Goal: Information Seeking & Learning: Learn about a topic

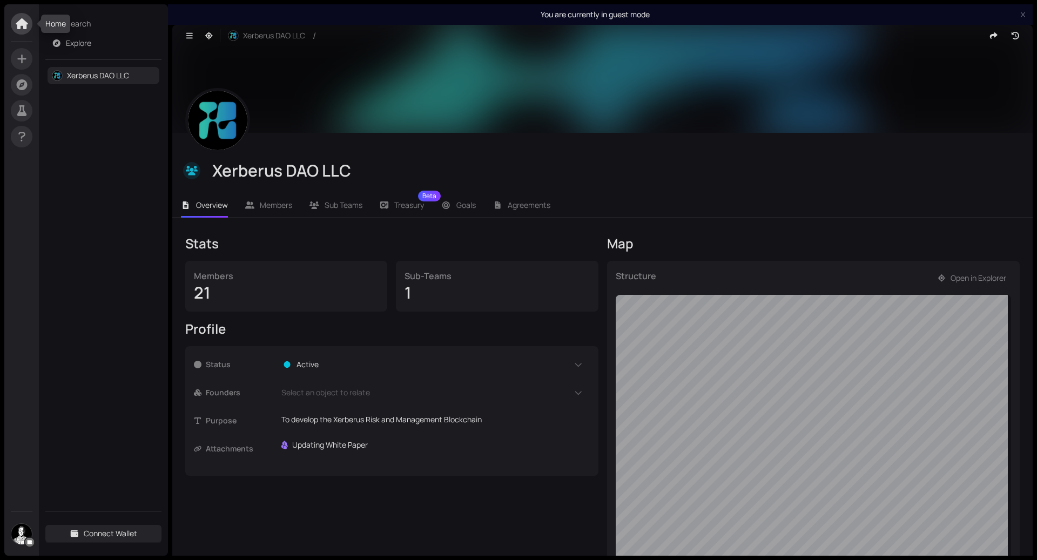
click at [28, 29] on span at bounding box center [22, 24] width 22 height 22
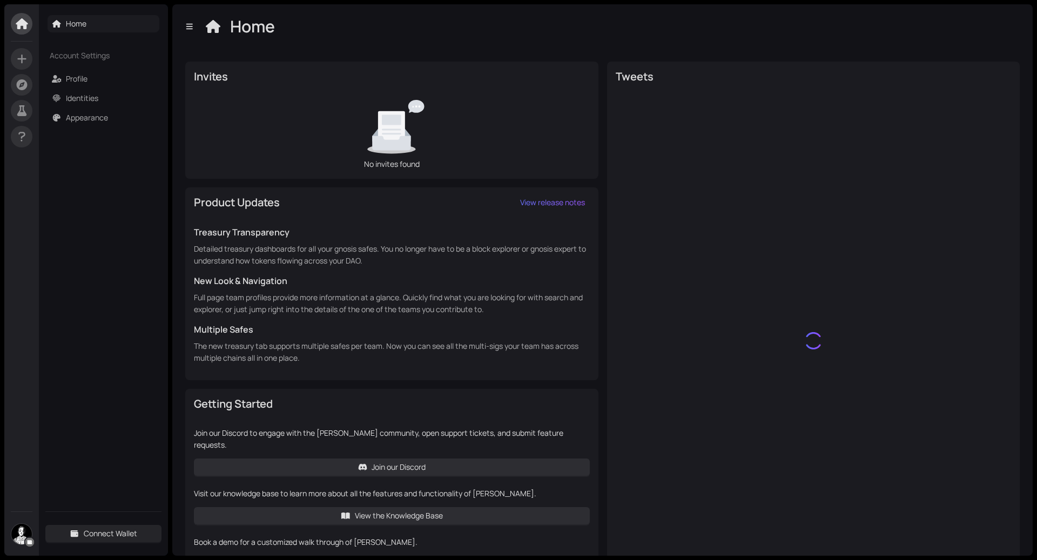
click at [86, 26] on link "Home" at bounding box center [76, 23] width 21 height 10
click at [22, 24] on icon at bounding box center [22, 23] width 12 height 11
click at [77, 74] on link "Profile" at bounding box center [77, 78] width 22 height 10
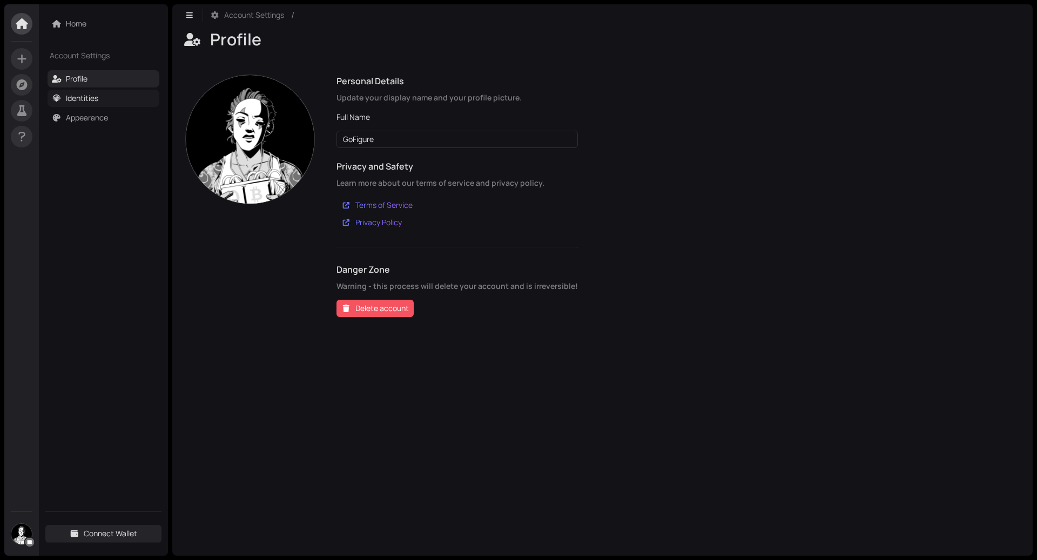
click at [97, 99] on link "Identities" at bounding box center [82, 98] width 32 height 10
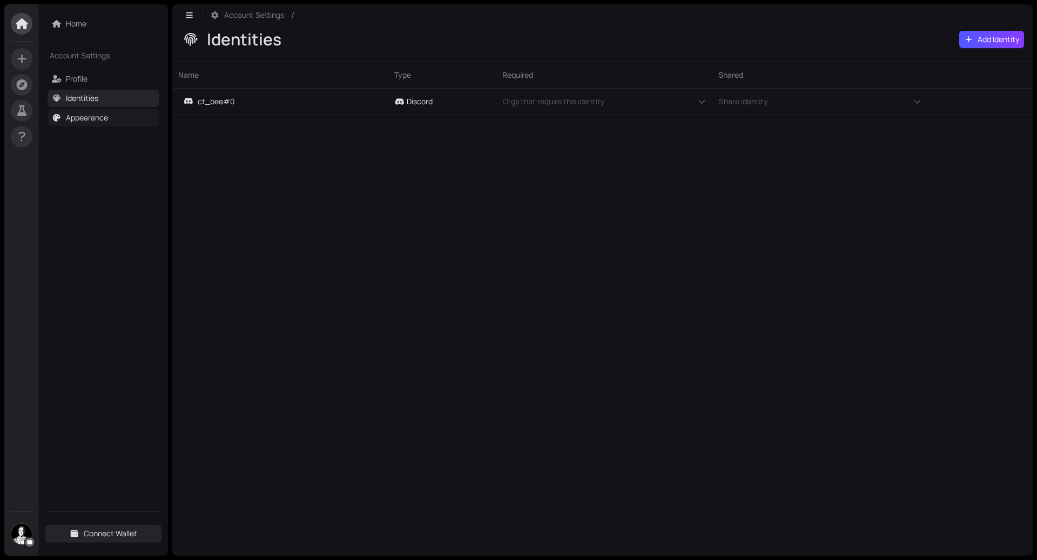
click at [88, 118] on link "Appearance" at bounding box center [87, 117] width 42 height 10
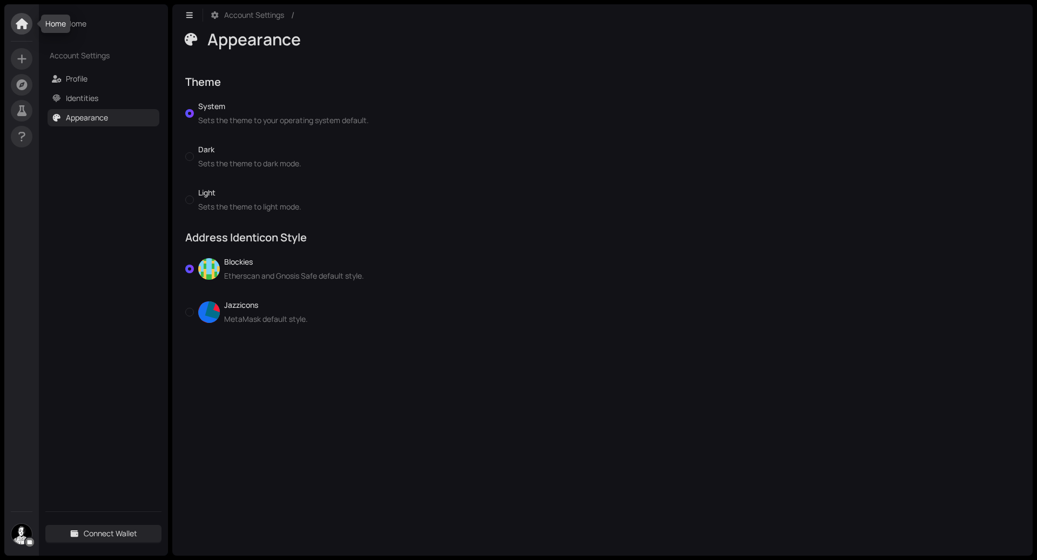
click at [25, 30] on span at bounding box center [22, 24] width 22 height 22
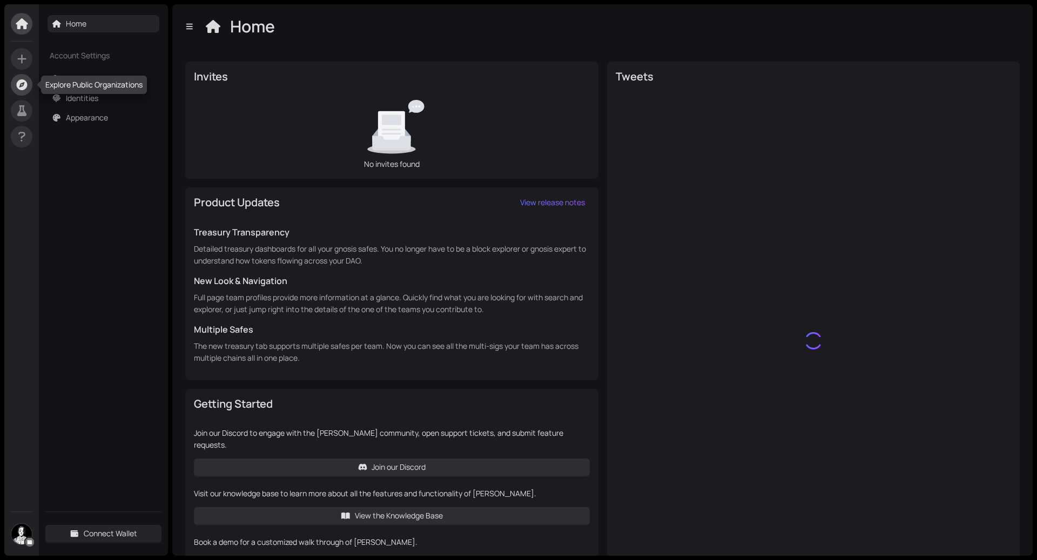
click at [16, 89] on icon at bounding box center [22, 84] width 14 height 11
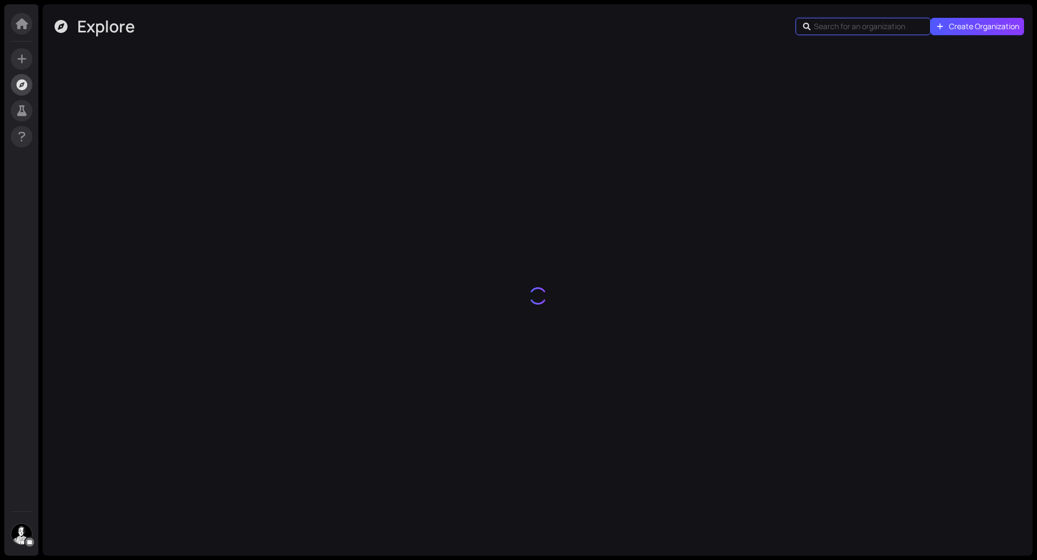
click at [848, 30] on input "text" at bounding box center [865, 27] width 102 height 12
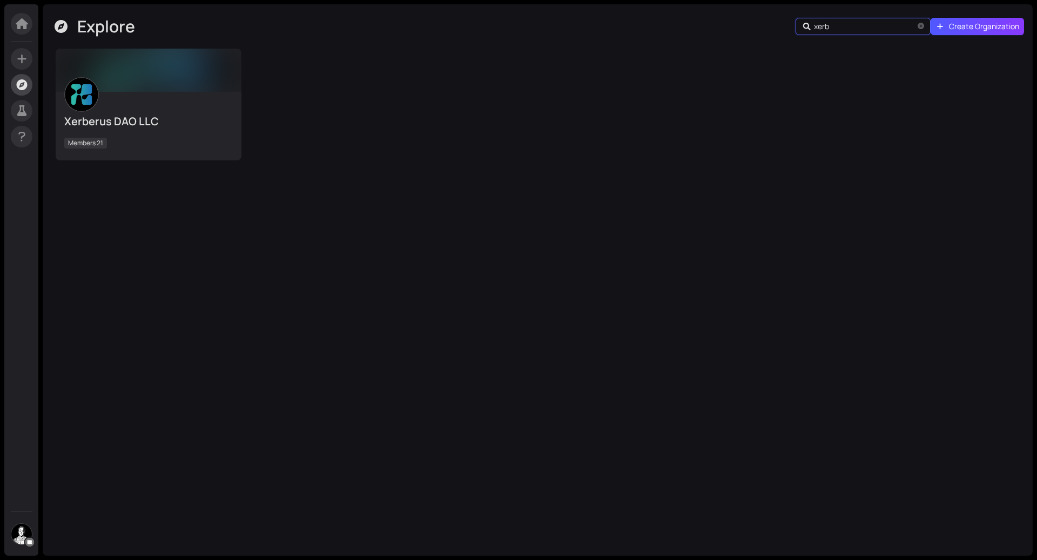
type input "xerb"
click at [185, 90] on div at bounding box center [149, 70] width 186 height 43
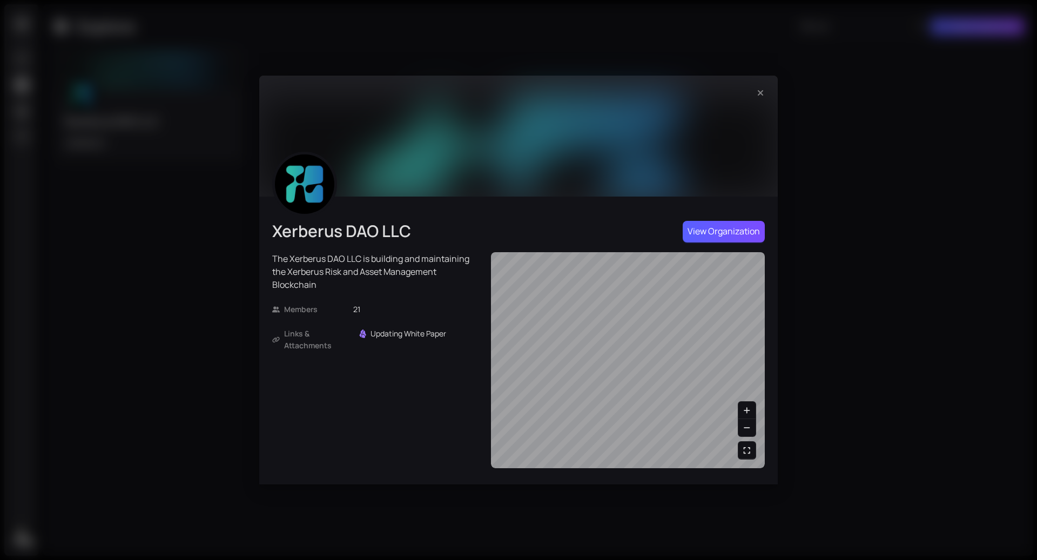
click at [710, 236] on span "View Organization" at bounding box center [724, 232] width 72 height 14
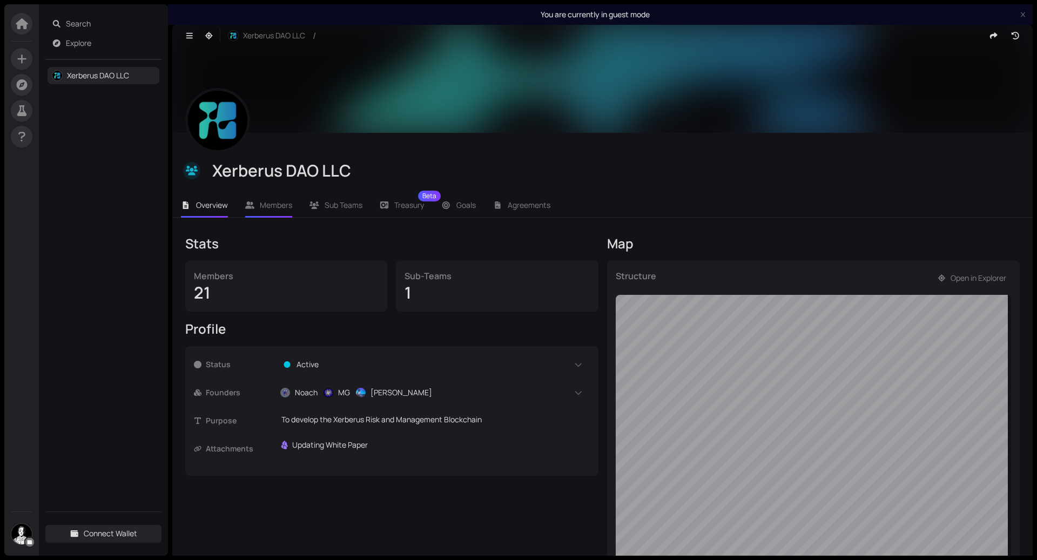
click at [284, 210] on li "Members" at bounding box center [269, 205] width 65 height 25
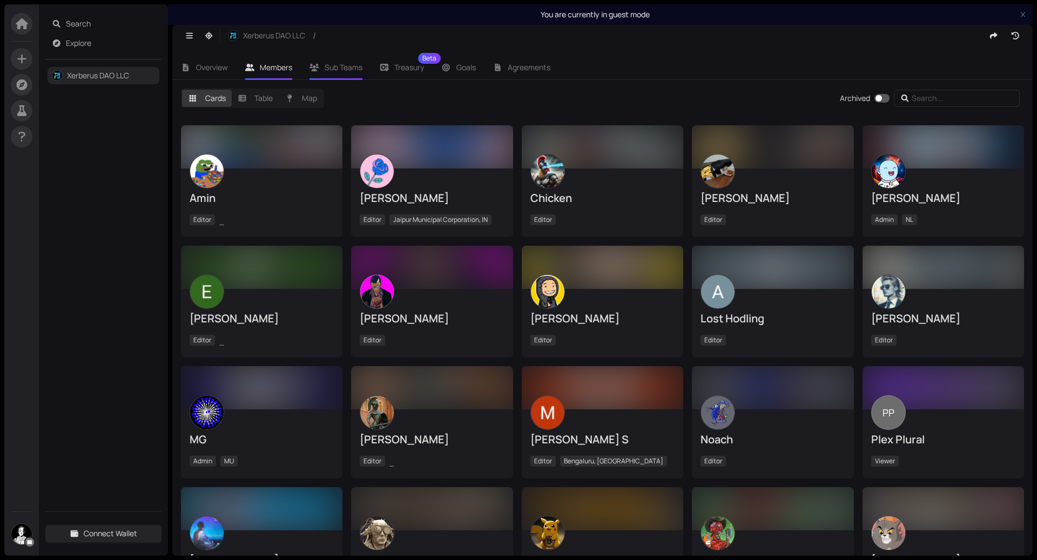
click at [327, 64] on span "Sub Teams" at bounding box center [344, 67] width 38 height 10
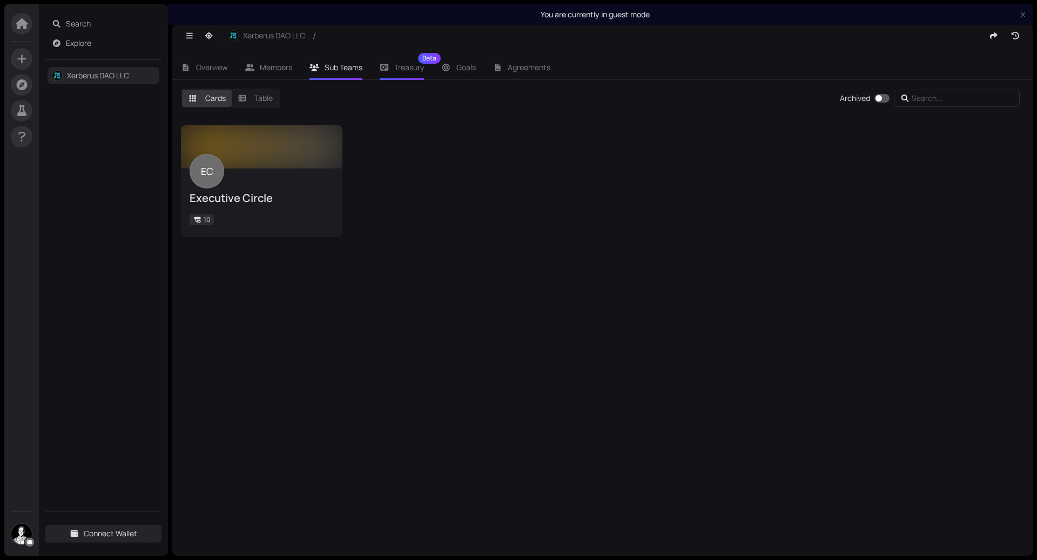
click at [401, 66] on span "Treasury Beta" at bounding box center [409, 68] width 30 height 8
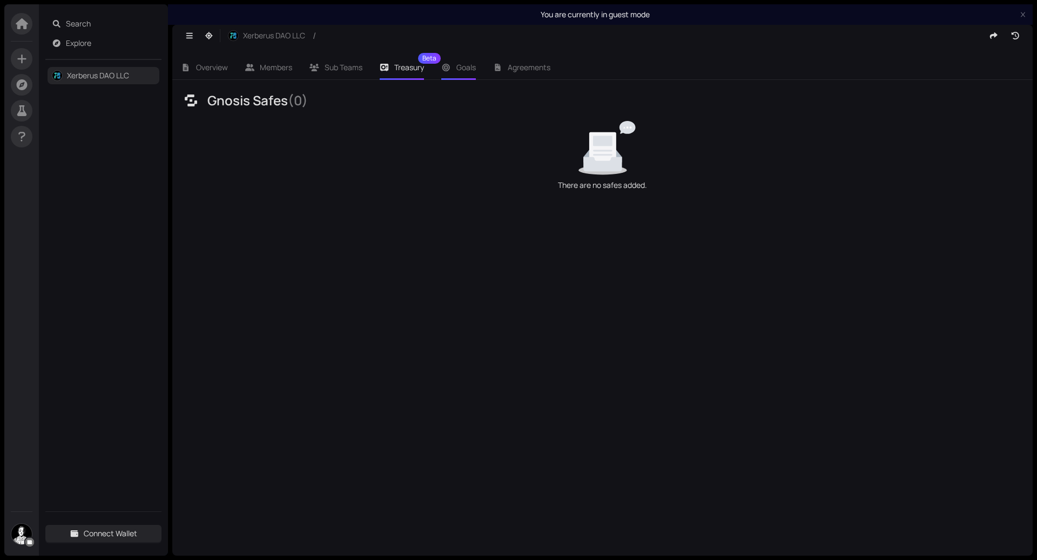
click at [463, 69] on span "Goals" at bounding box center [465, 67] width 19 height 10
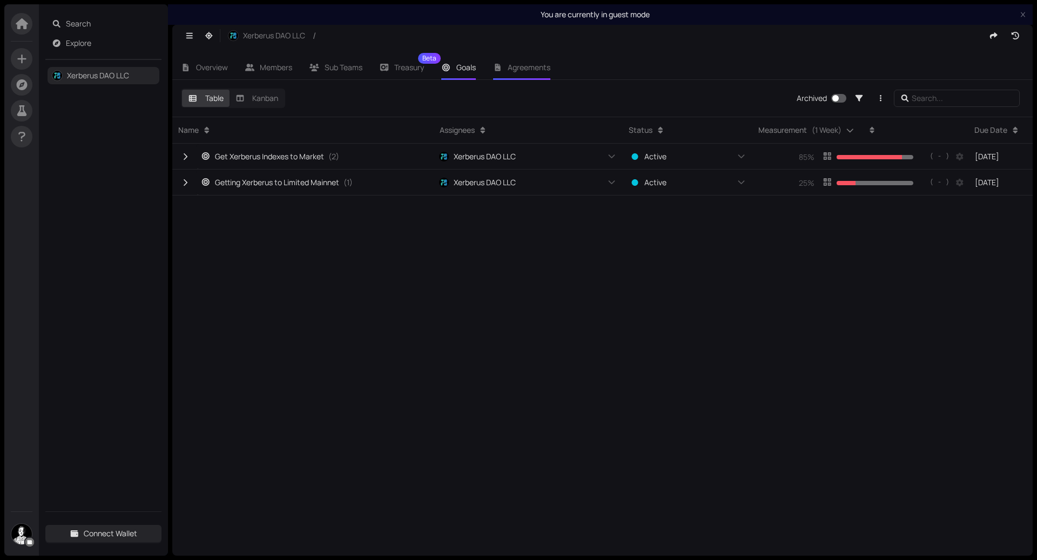
click at [544, 69] on span "Agreements" at bounding box center [529, 67] width 43 height 10
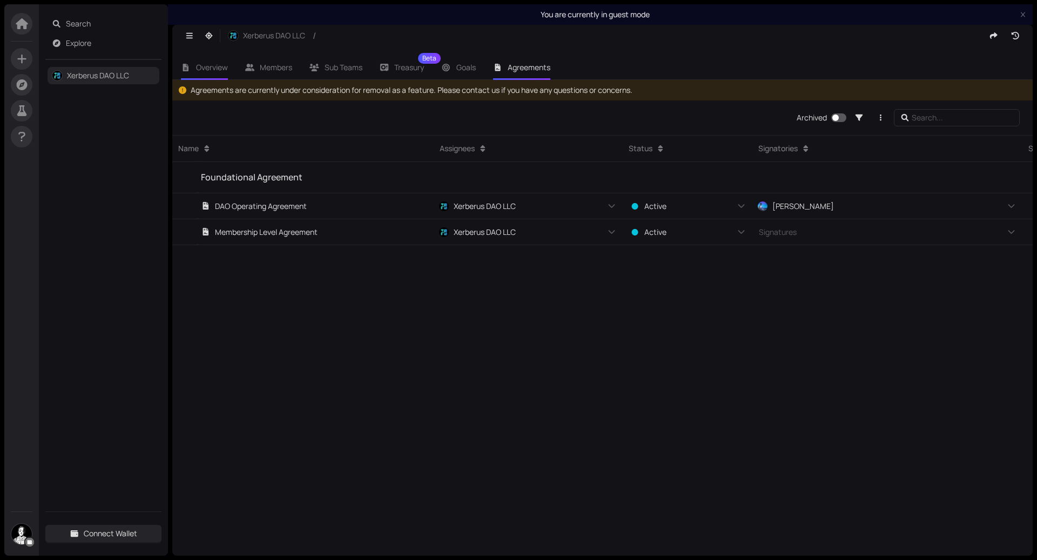
click at [215, 79] on li "Overview" at bounding box center [204, 67] width 64 height 25
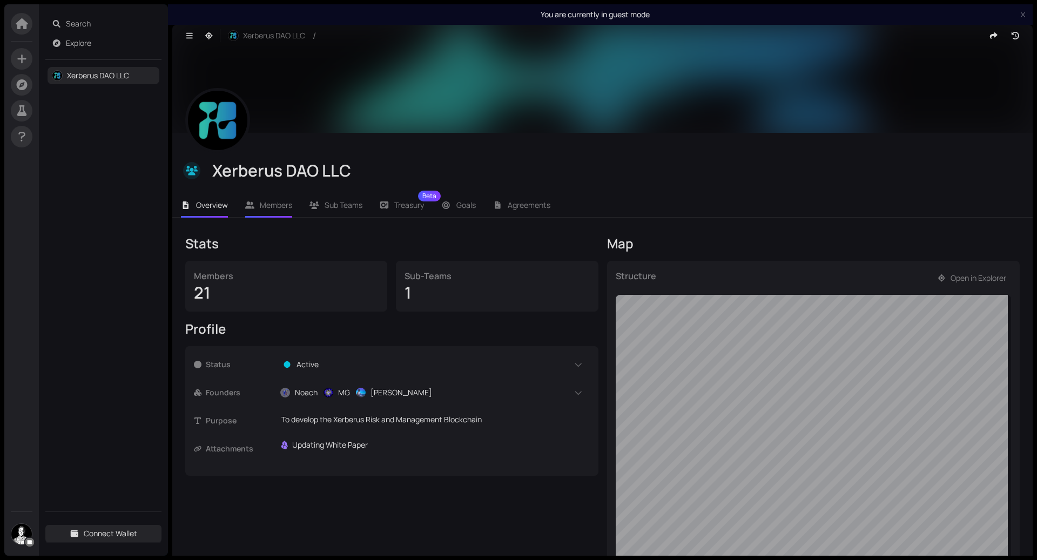
click at [274, 206] on span "Members" at bounding box center [276, 205] width 32 height 10
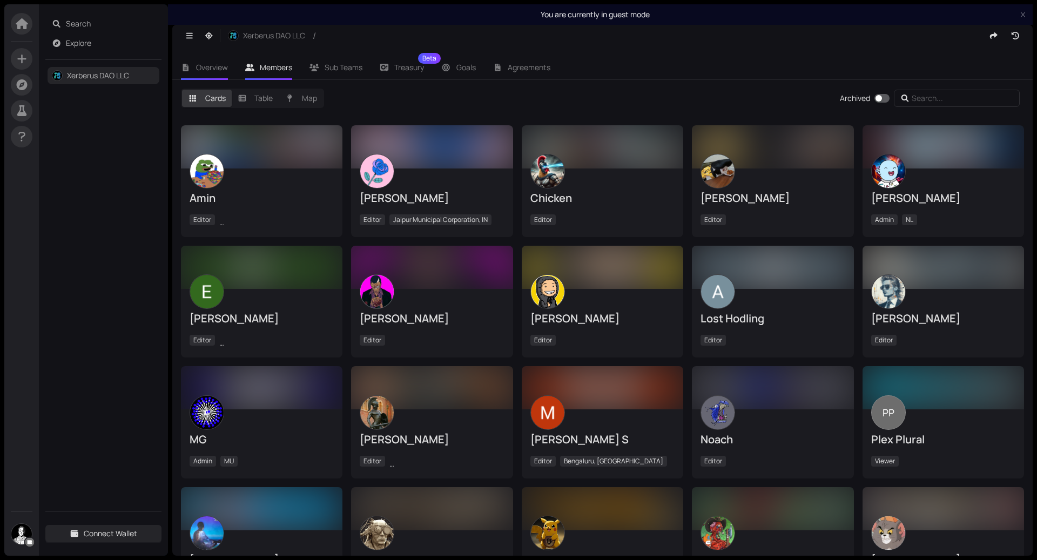
click at [218, 72] on li "Overview" at bounding box center [204, 67] width 64 height 25
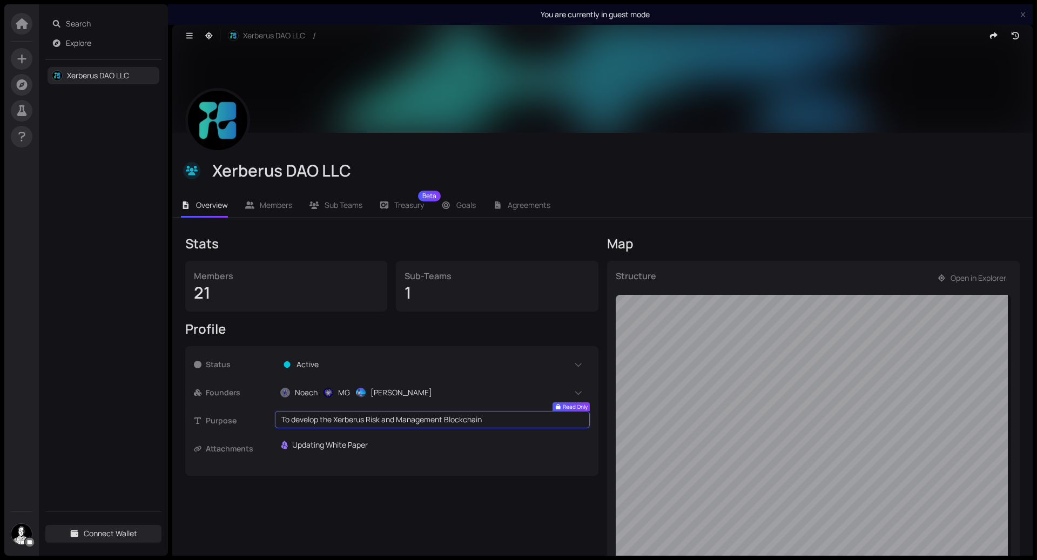
click at [322, 419] on p "To develop the Xerberus Risk and Management Blockchain" at bounding box center [432, 420] width 302 height 12
click at [280, 201] on span "Members" at bounding box center [276, 205] width 32 height 10
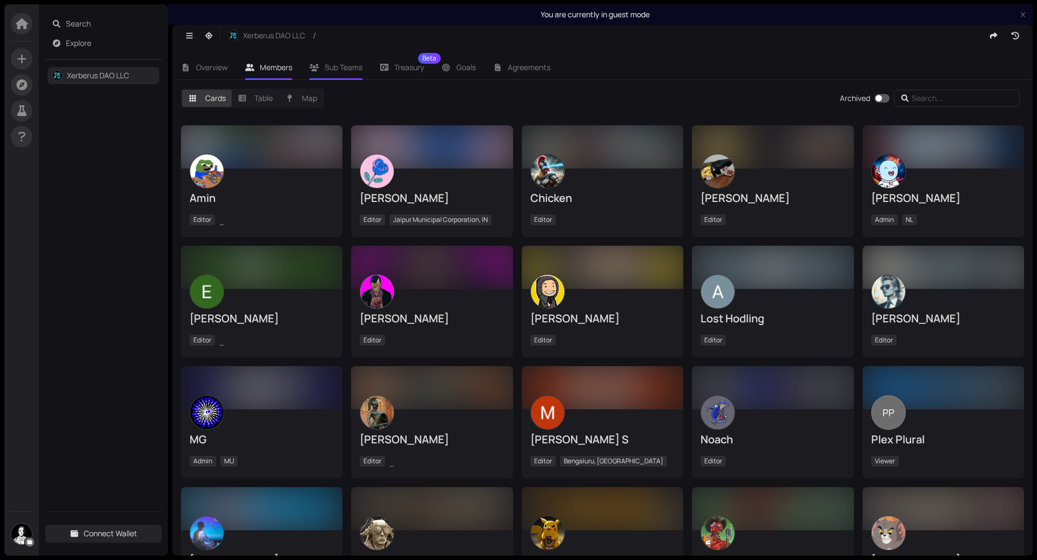
click at [343, 68] on span "Sub Teams" at bounding box center [344, 67] width 38 height 10
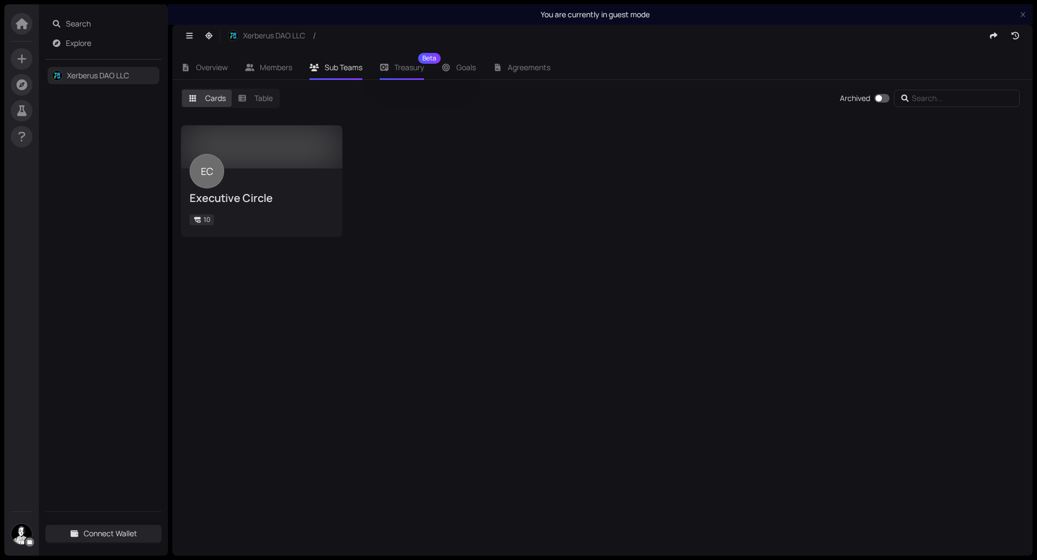
click at [394, 69] on span "Treasury Beta" at bounding box center [409, 68] width 30 height 8
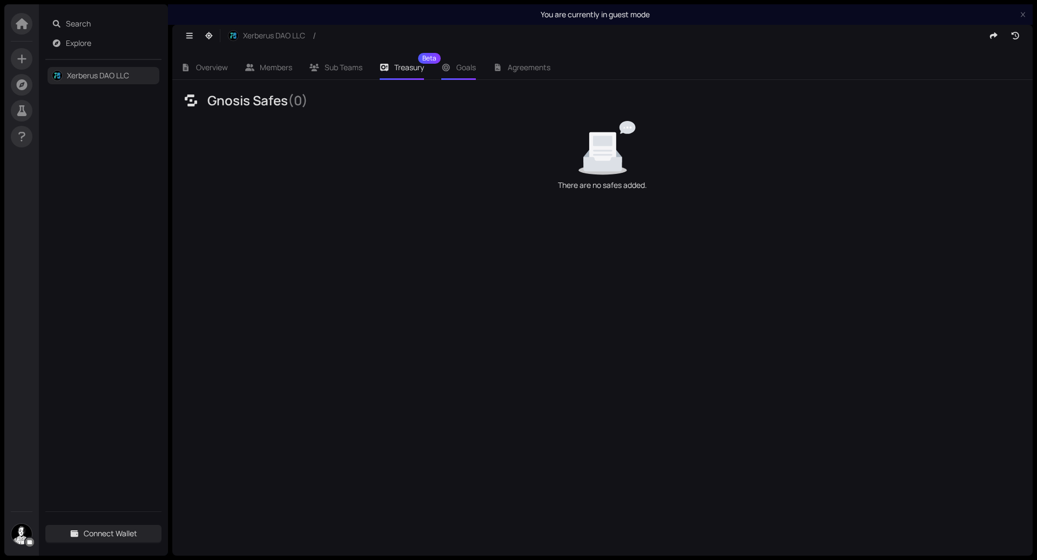
click at [469, 68] on span "Goals" at bounding box center [465, 67] width 19 height 10
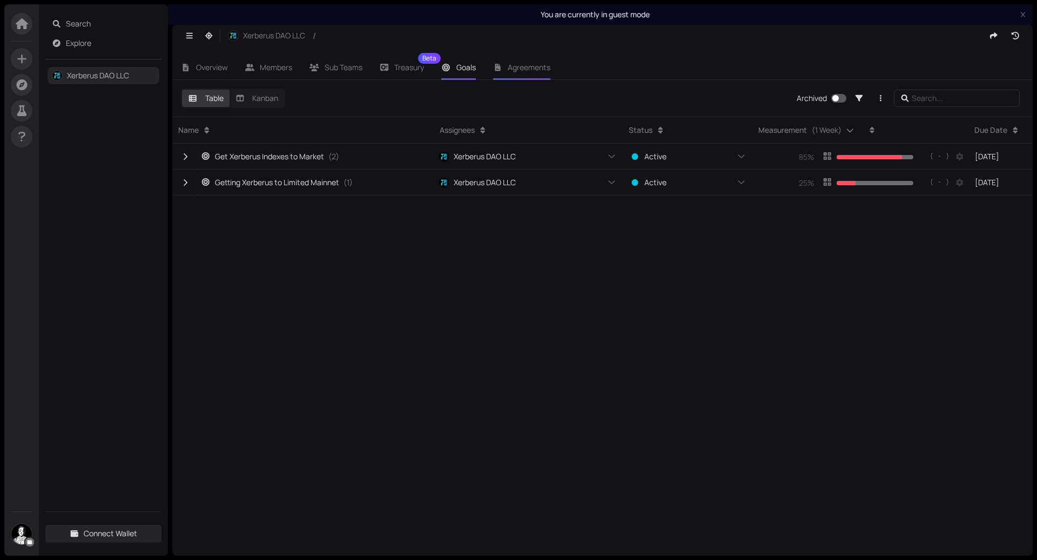
click at [531, 65] on span "Agreements" at bounding box center [529, 67] width 43 height 10
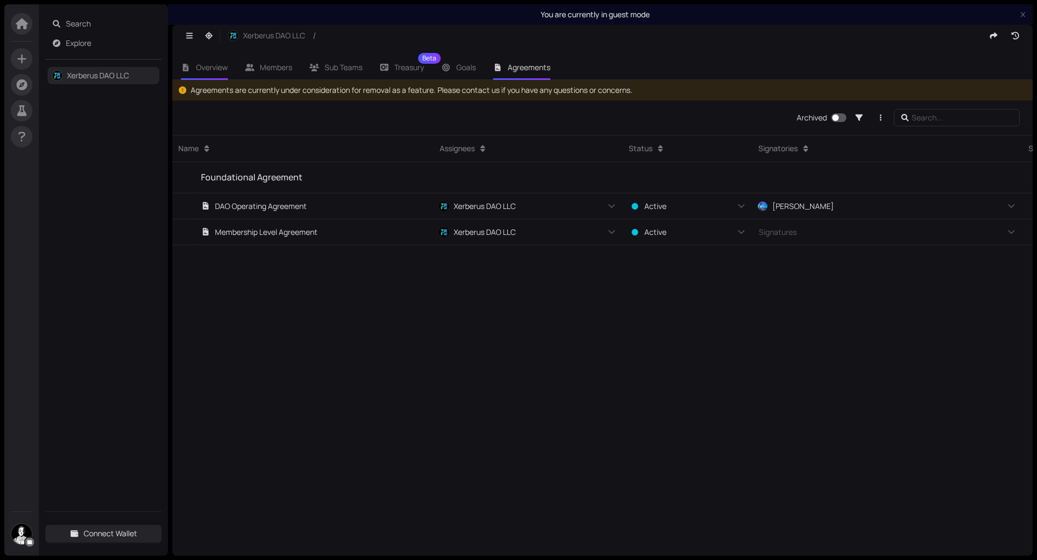
drag, startPoint x: 194, startPoint y: 61, endPoint x: 194, endPoint y: 54, distance: 7.0
click at [194, 61] on li "Overview" at bounding box center [204, 67] width 64 height 25
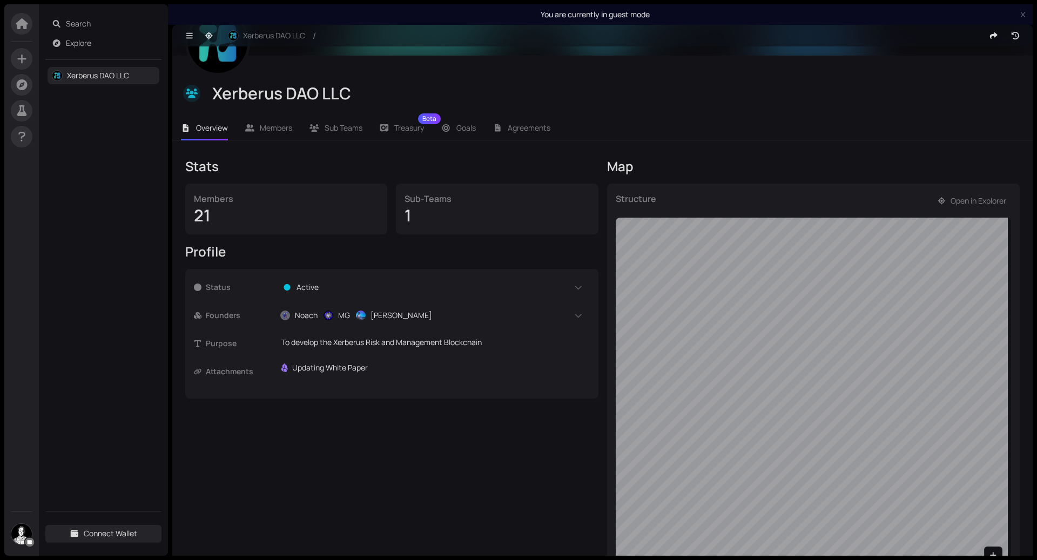
scroll to position [133, 0]
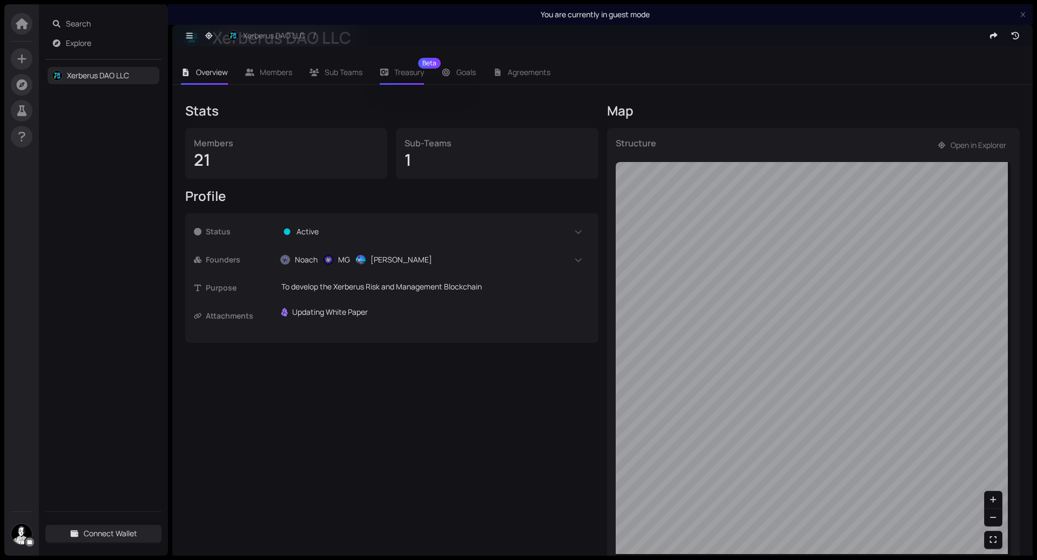
click at [408, 74] on span "Treasury Beta" at bounding box center [409, 73] width 30 height 8
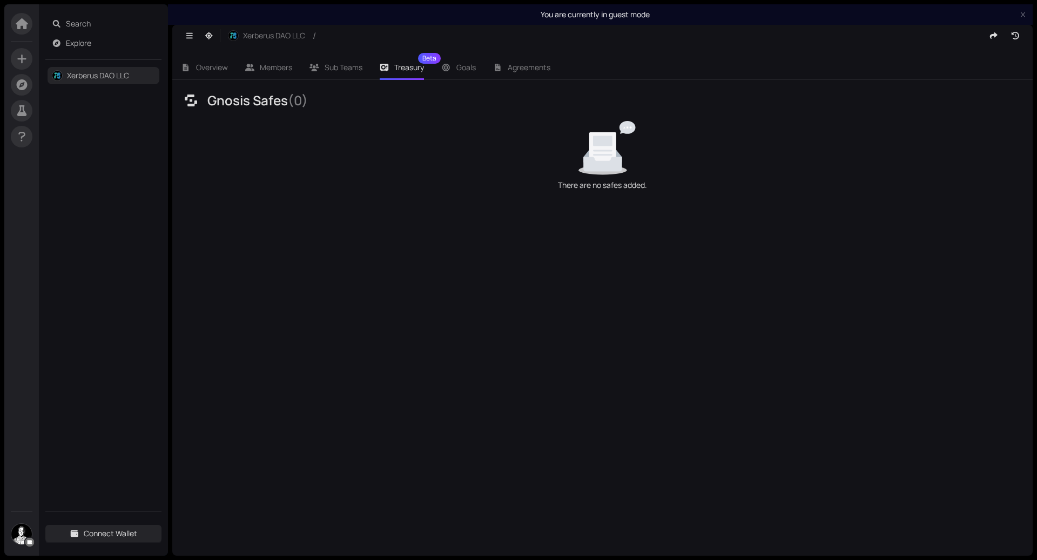
click at [581, 198] on div "Gnosis Safes ( 0 ) There are no safes added." at bounding box center [602, 318] width 860 height 476
click at [212, 71] on span "Overview" at bounding box center [212, 67] width 32 height 10
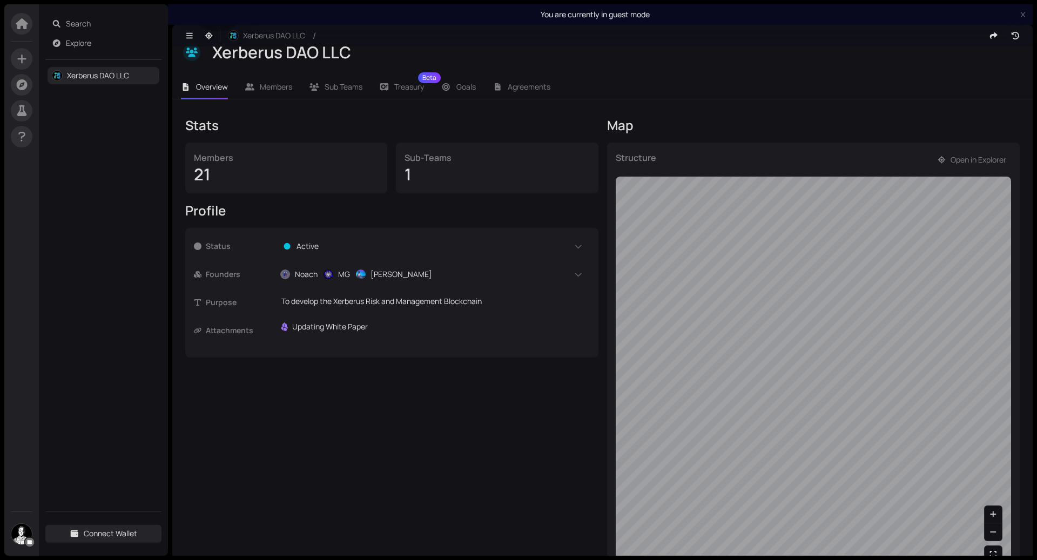
scroll to position [133, 0]
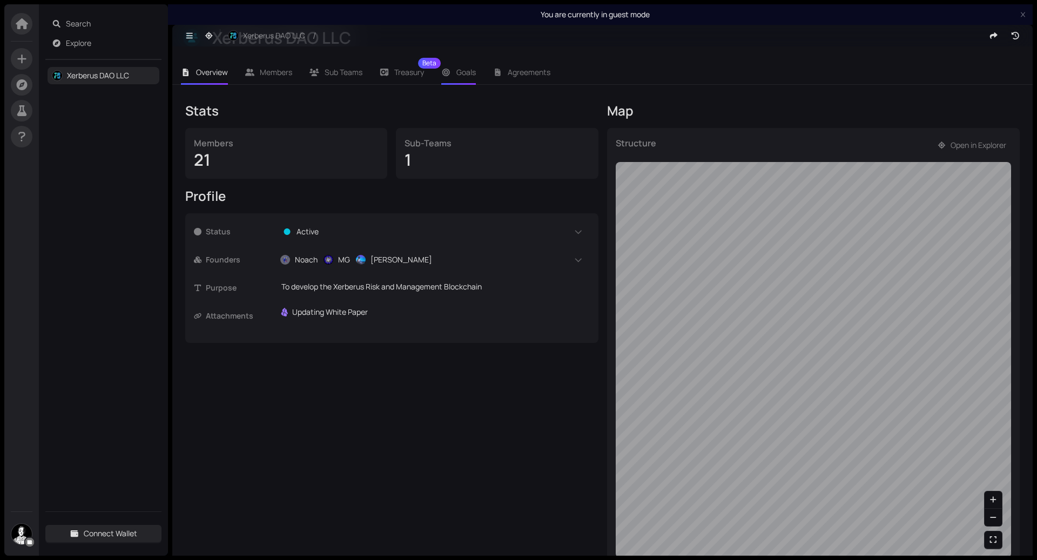
click at [460, 75] on span "Goals" at bounding box center [465, 72] width 19 height 10
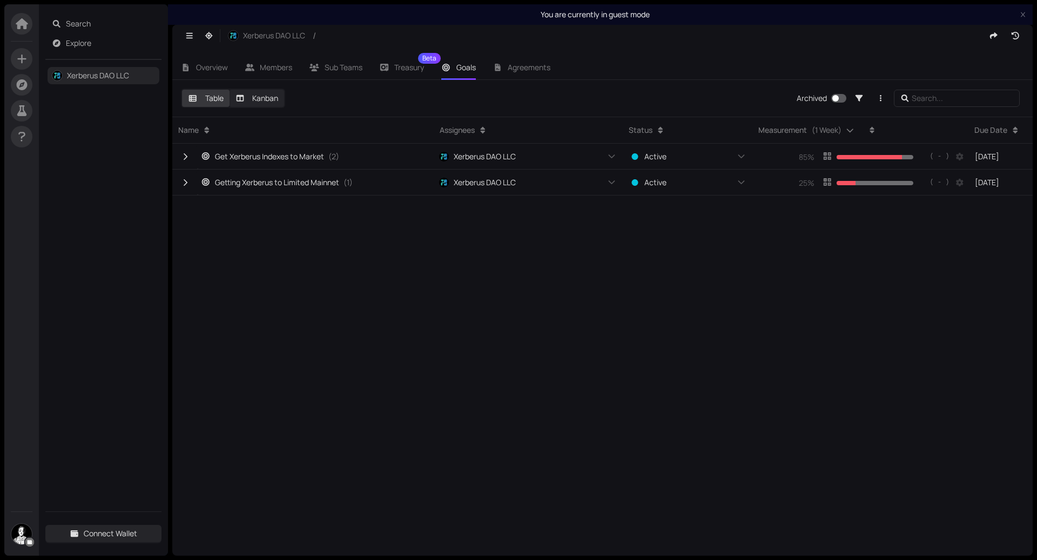
click at [262, 103] on label "Kanban" at bounding box center [257, 98] width 55 height 17
click at [230, 90] on input "Kanban" at bounding box center [230, 90] width 0 height 0
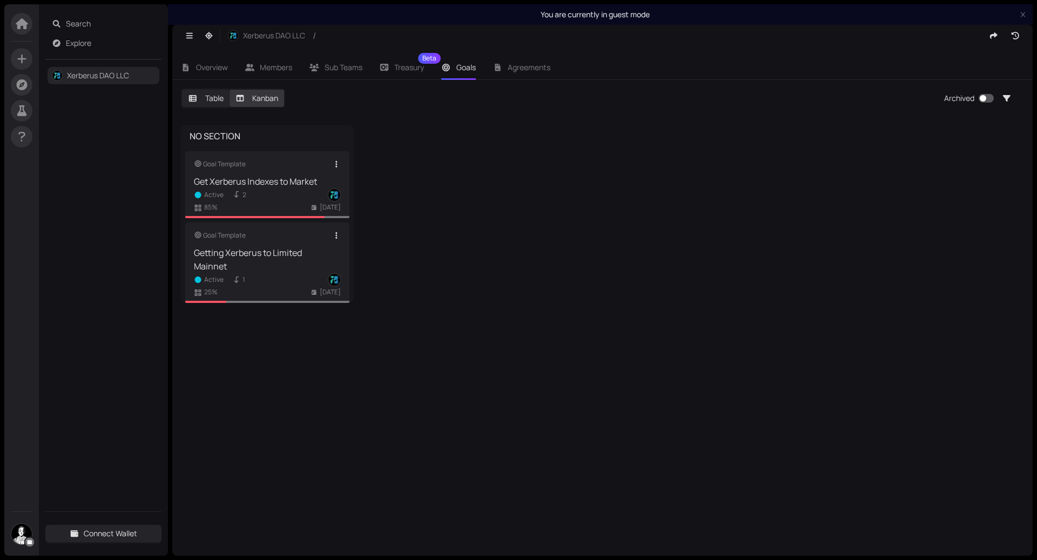
click at [212, 98] on label "Table" at bounding box center [206, 98] width 48 height 17
click at [182, 90] on input "Table" at bounding box center [182, 90] width 0 height 0
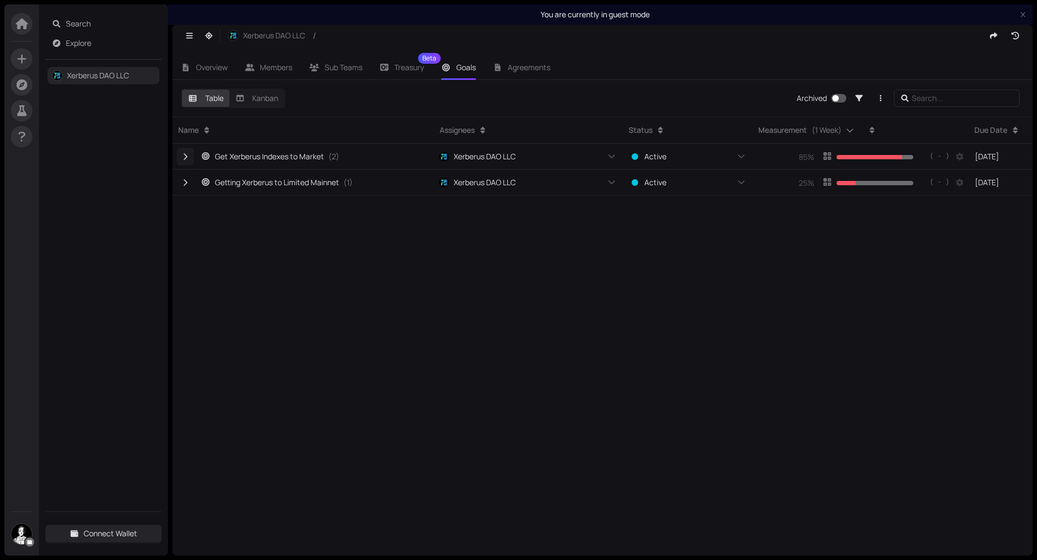
click at [185, 157] on icon "button" at bounding box center [185, 157] width 10 height 8
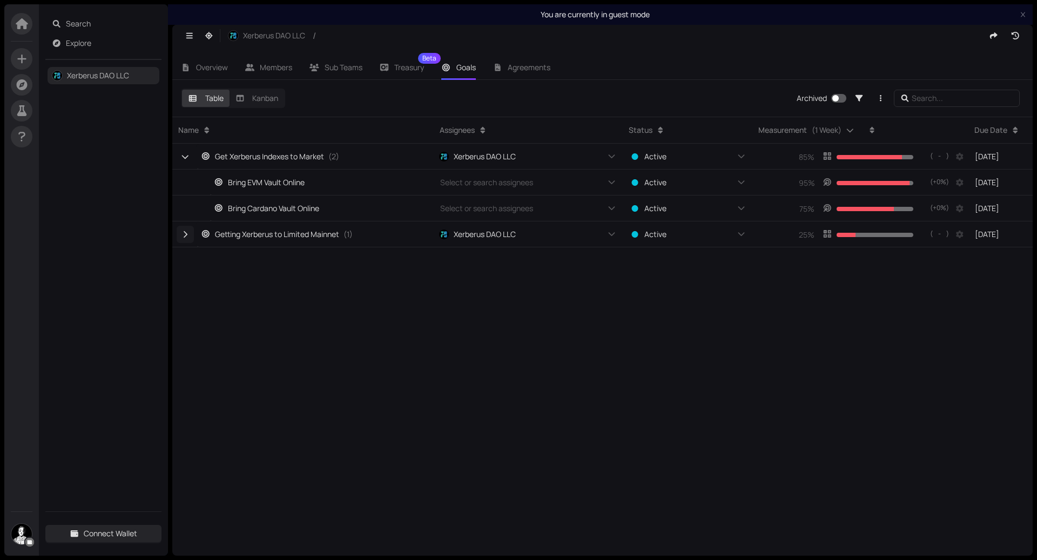
click at [185, 233] on icon "button" at bounding box center [186, 234] width 4 height 6
click at [187, 158] on icon "button" at bounding box center [185, 157] width 8 height 10
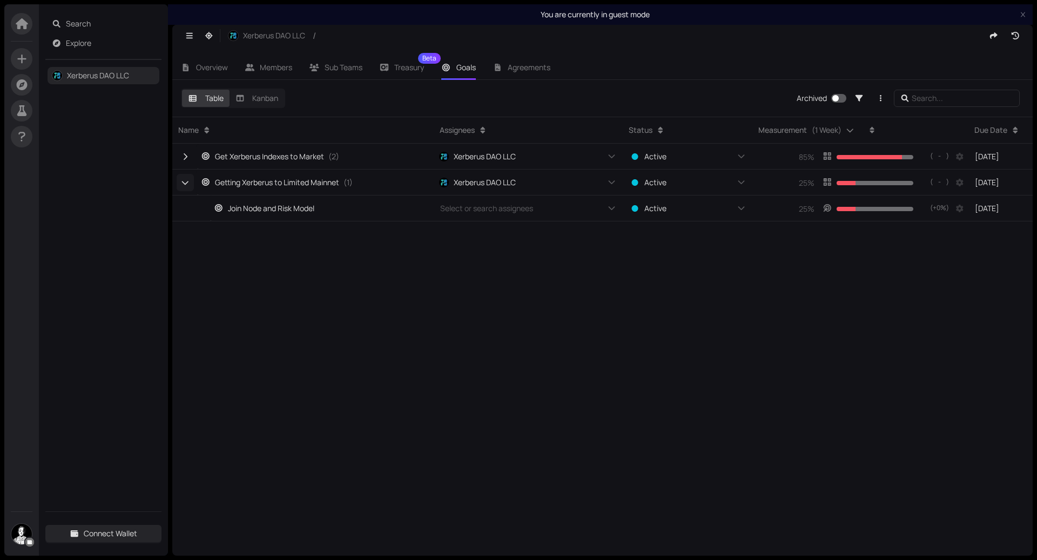
drag, startPoint x: 189, startPoint y: 179, endPoint x: 190, endPoint y: 190, distance: 10.9
click at [189, 180] on span "button" at bounding box center [185, 183] width 10 height 8
click at [203, 69] on span "Overview" at bounding box center [212, 67] width 32 height 10
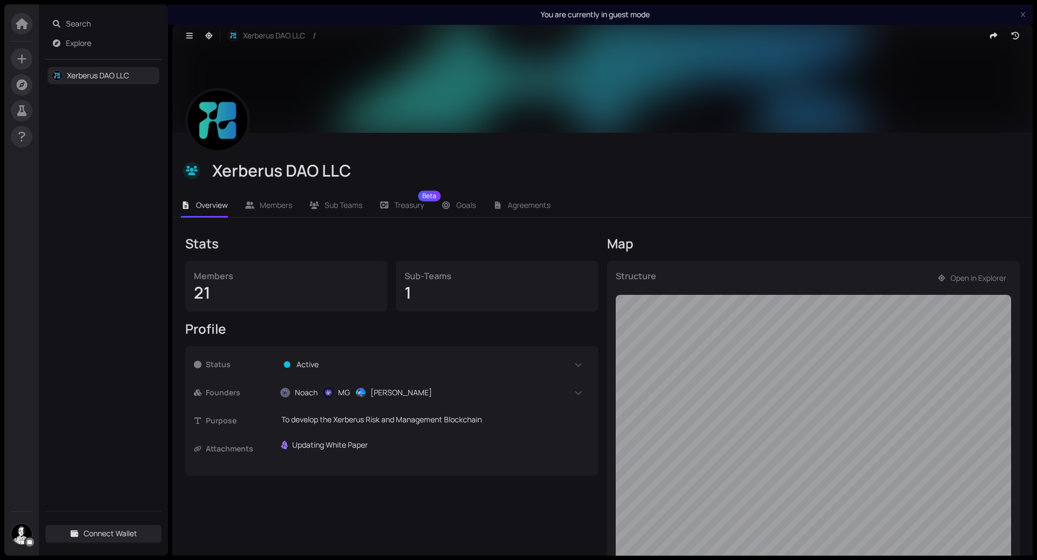
scroll to position [133, 0]
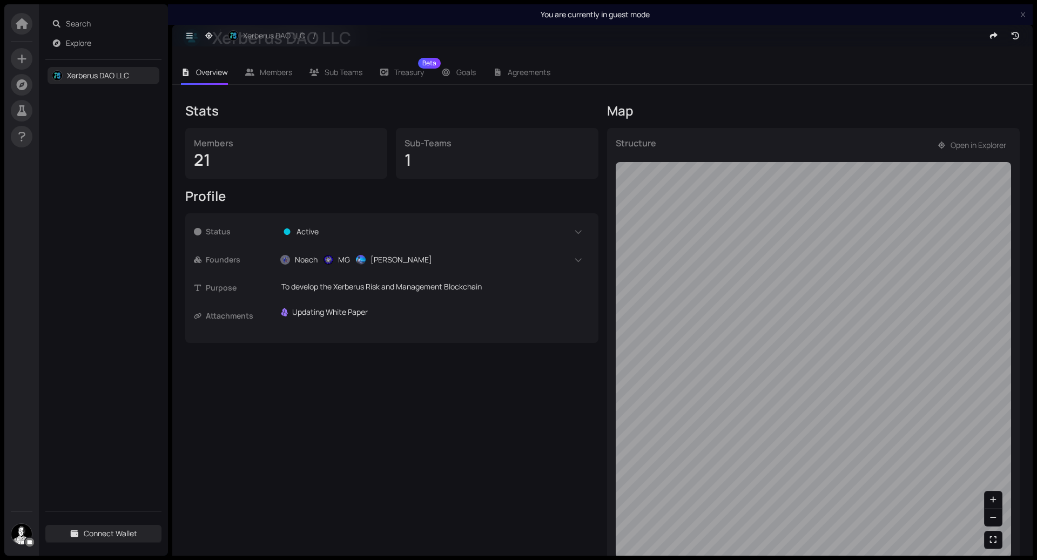
click at [511, 422] on div "Stats Members 21 Sub-Teams 1 Profile Status Active Read Only Founders Noach MG …" at bounding box center [391, 334] width 413 height 464
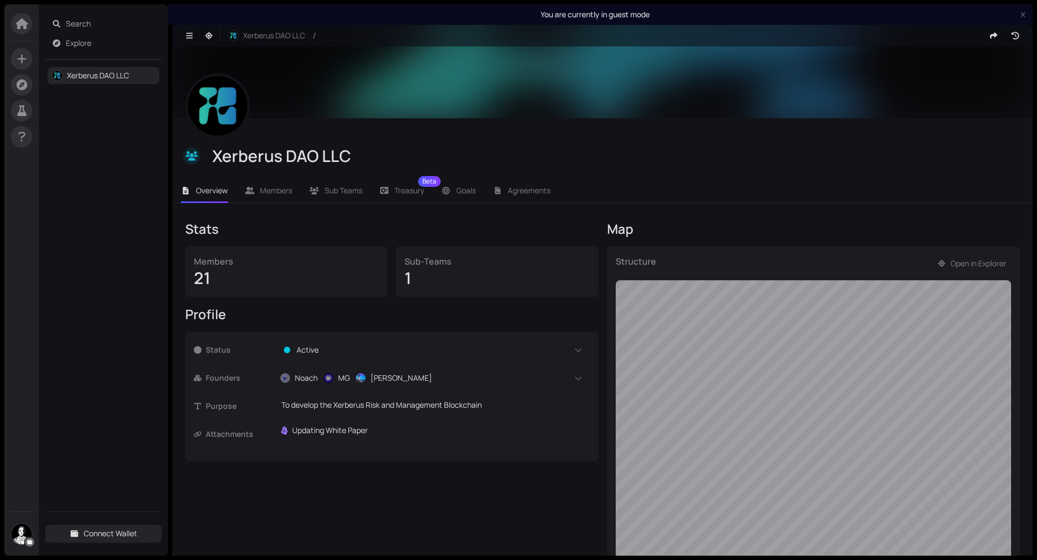
scroll to position [0, 0]
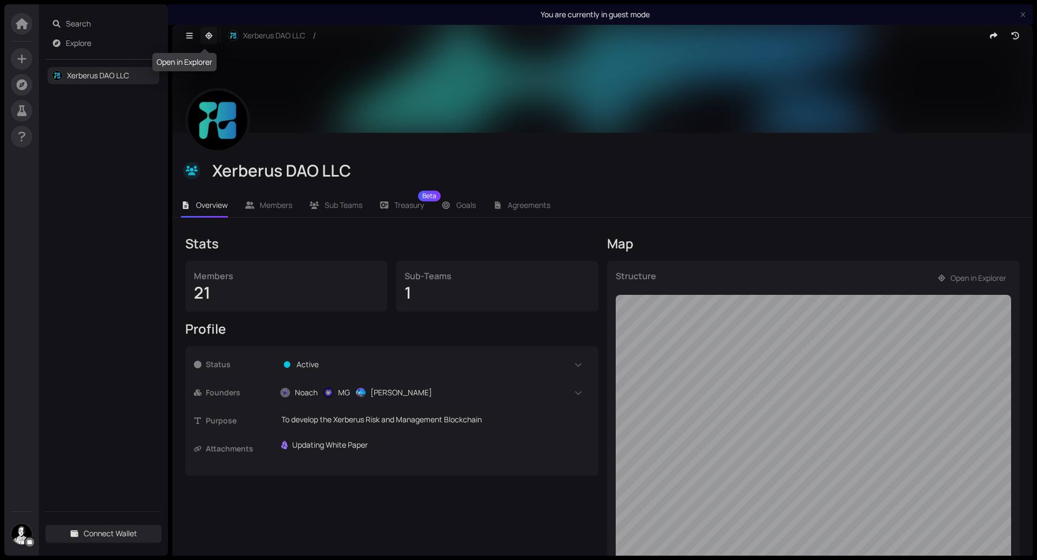
click at [207, 35] on icon "button" at bounding box center [209, 36] width 10 height 8
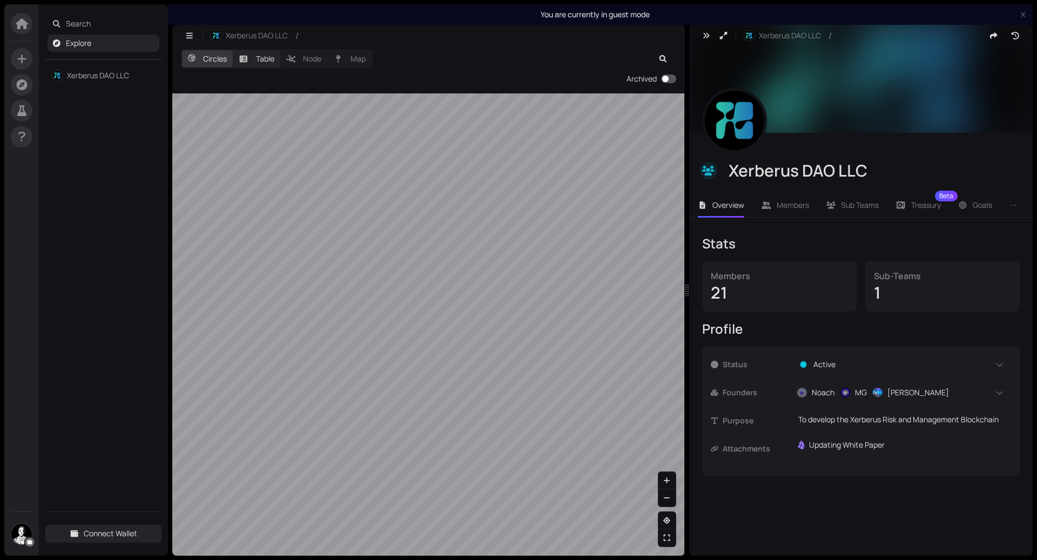
click at [267, 62] on label "Table" at bounding box center [257, 58] width 48 height 17
click at [233, 50] on input "Table" at bounding box center [233, 50] width 0 height 0
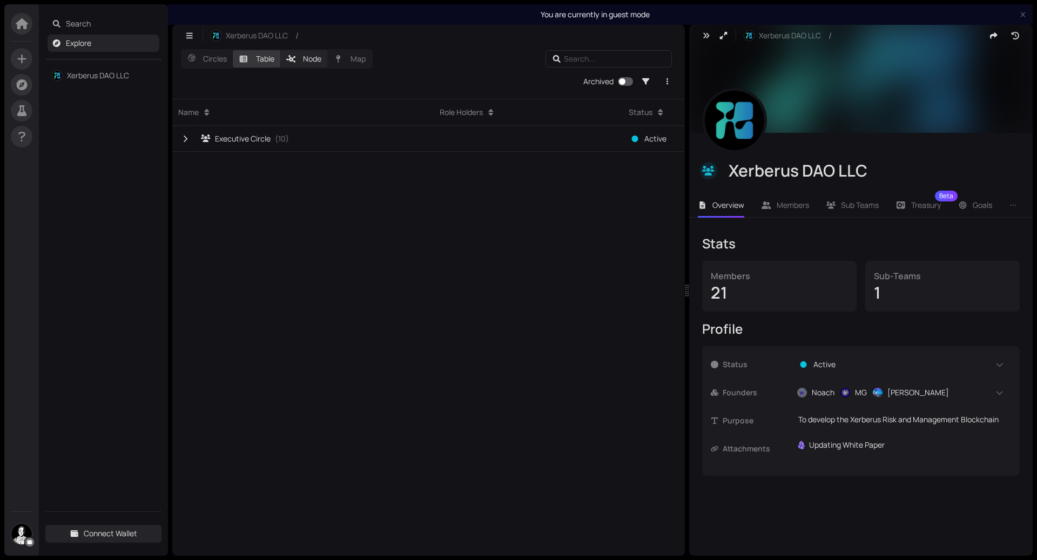
click at [315, 58] on label "Node" at bounding box center [304, 58] width 48 height 17
click at [280, 50] on input "Node" at bounding box center [280, 50] width 0 height 0
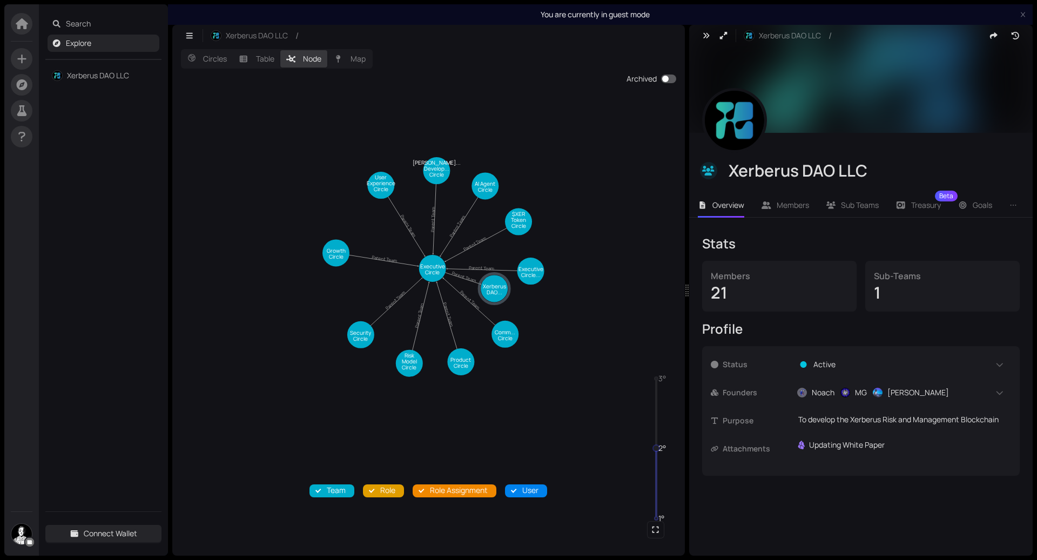
drag, startPoint x: 379, startPoint y: 375, endPoint x: 537, endPoint y: 375, distance: 158.8
click at [537, 375] on icon "Parent Team Parent Team Parent Team Parent Team Parent Team Parent Team Parent …" at bounding box center [428, 324] width 513 height 462
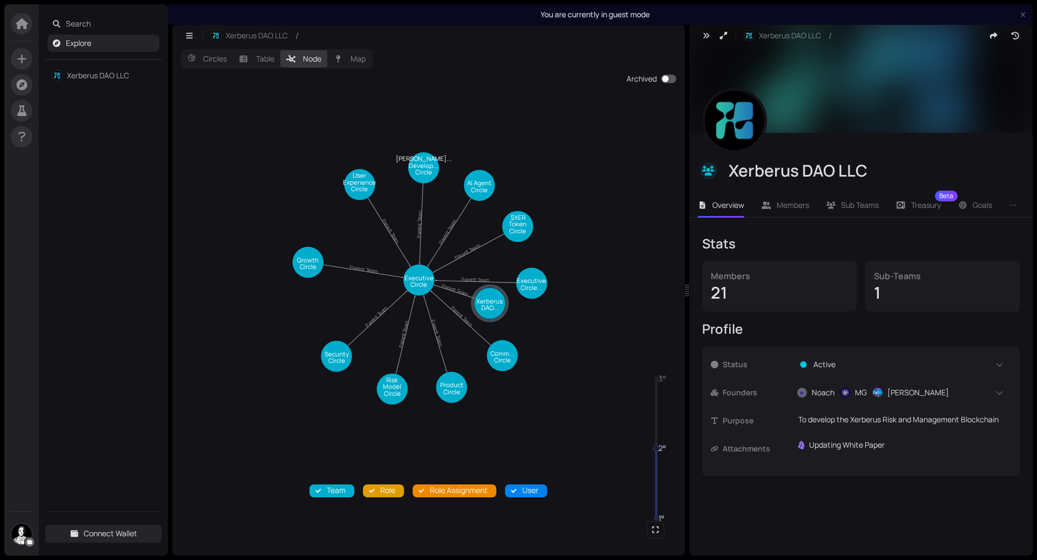
drag, startPoint x: 592, startPoint y: 374, endPoint x: 499, endPoint y: 386, distance: 94.2
click at [499, 386] on icon "Parent Team Parent Team Parent Team Parent Team Parent Team Parent Team Parent …" at bounding box center [428, 324] width 513 height 462
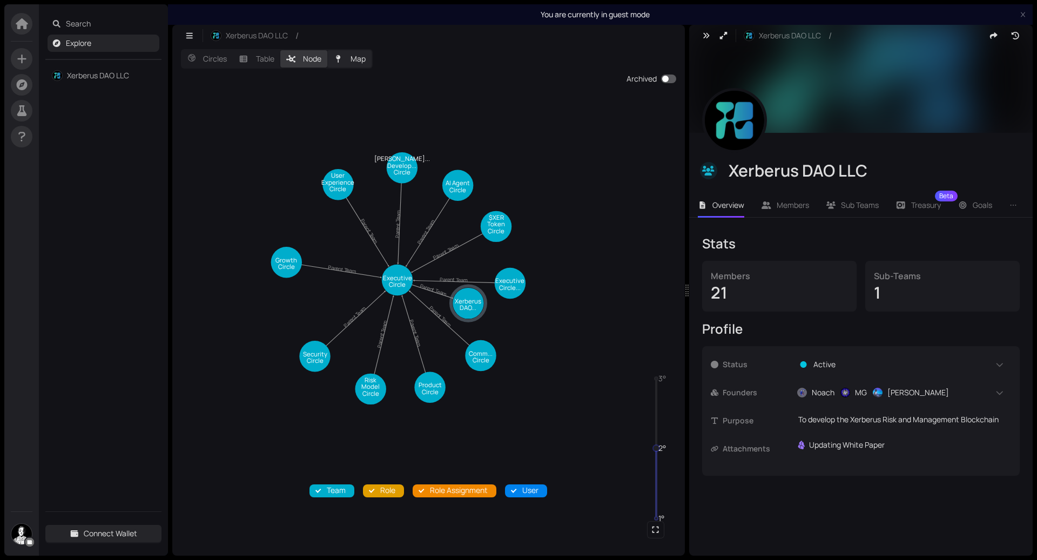
click at [353, 55] on label "Map" at bounding box center [349, 58] width 44 height 17
click at [327, 50] on input "Map" at bounding box center [327, 50] width 0 height 0
